Goal: Task Accomplishment & Management: Manage account settings

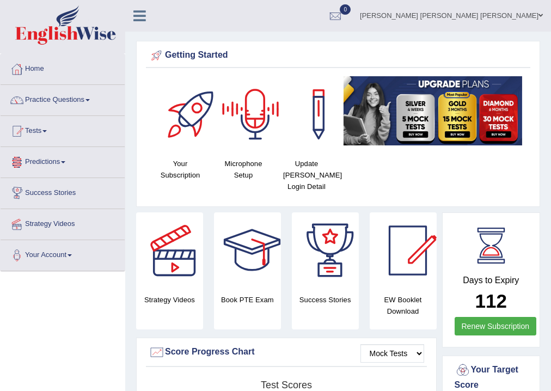
click at [393, 20] on link "Nayla vanessa Valenzuela munoz" at bounding box center [451, 14] width 199 height 28
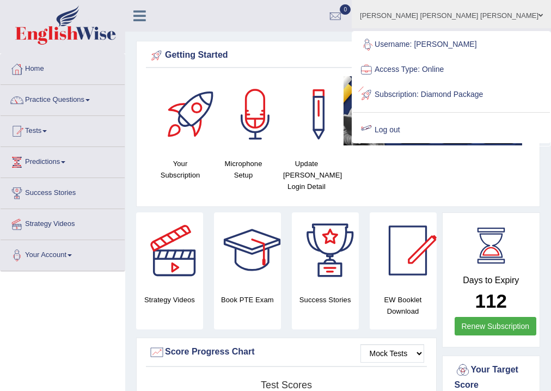
click at [393, 143] on link "Log out" at bounding box center [451, 130] width 197 height 25
